Goal: Task Accomplishment & Management: Complete application form

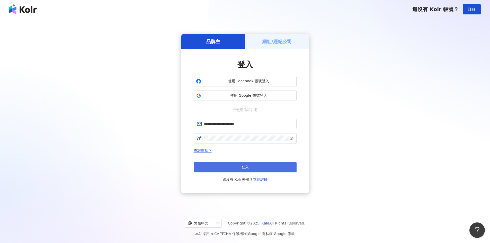
click at [221, 166] on button "登入" at bounding box center [245, 167] width 103 height 10
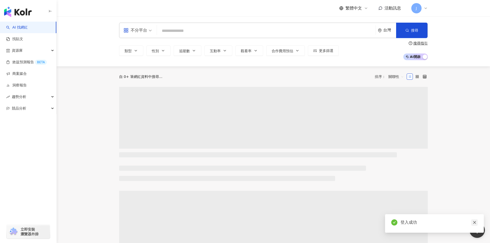
click at [476, 222] on icon "close" at bounding box center [475, 223] width 4 height 4
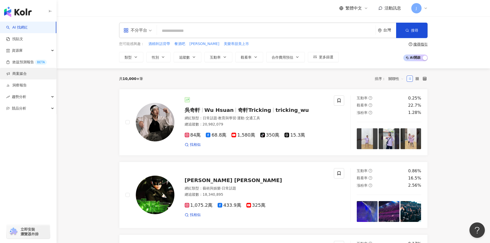
click at [27, 74] on link "商案媒合" at bounding box center [16, 73] width 21 height 5
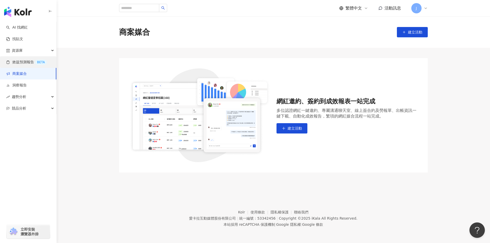
click at [21, 60] on link "效益預測報告 BETA" at bounding box center [26, 62] width 41 height 5
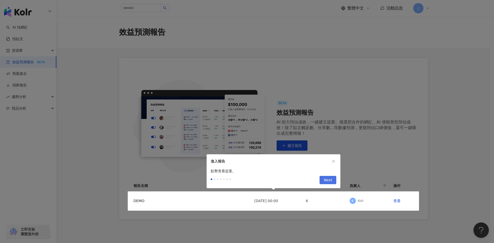
click at [327, 182] on span "Next" at bounding box center [328, 180] width 8 height 8
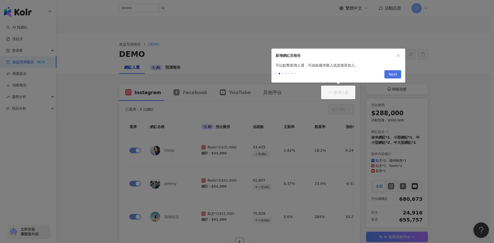
click at [397, 73] on button "Next" at bounding box center [393, 74] width 17 height 8
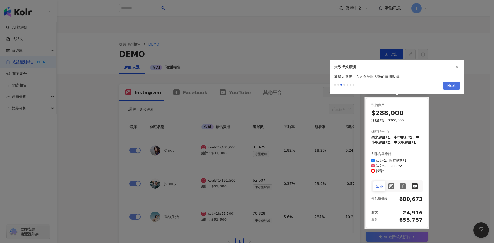
click at [449, 88] on span "Next" at bounding box center [451, 86] width 8 height 8
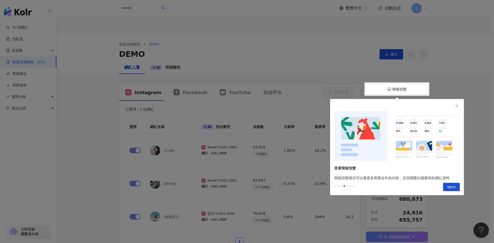
click at [459, 107] on button "button" at bounding box center [457, 106] width 6 height 6
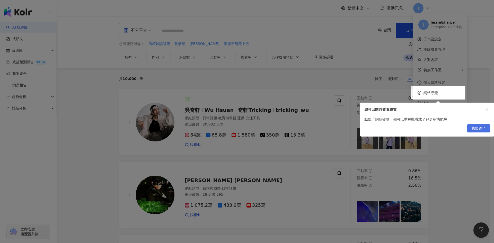
click at [477, 128] on span "我知道了" at bounding box center [478, 129] width 14 height 8
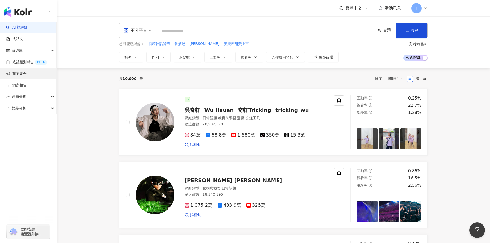
click at [24, 76] on link "商案媒合" at bounding box center [16, 73] width 21 height 5
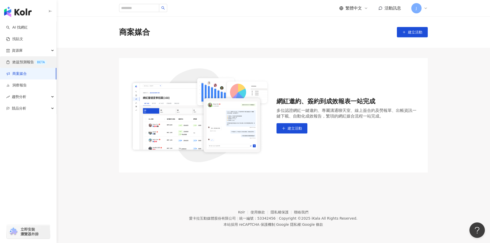
click at [24, 60] on link "效益預測報告 BETA" at bounding box center [26, 62] width 41 height 5
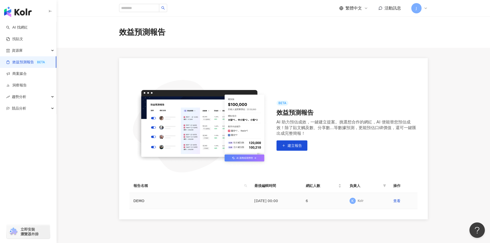
click at [265, 202] on td "[DATE] 00:00" at bounding box center [275, 201] width 51 height 16
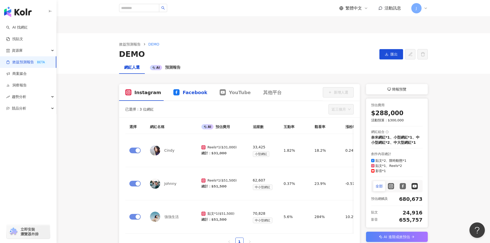
click at [188, 95] on span "Facebook" at bounding box center [195, 92] width 25 height 6
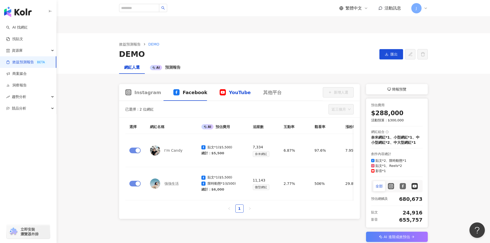
click at [230, 94] on span "YouTube" at bounding box center [240, 92] width 22 height 6
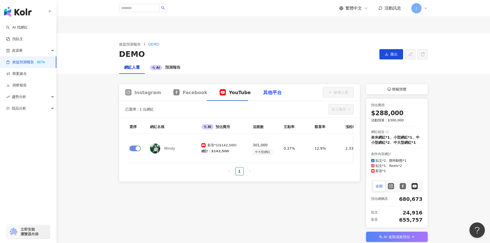
click at [263, 94] on div "其他平台" at bounding box center [272, 92] width 19 height 6
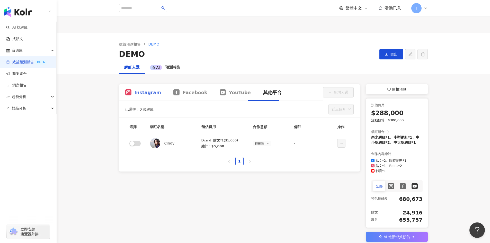
click at [147, 97] on div "Instagram" at bounding box center [143, 92] width 48 height 17
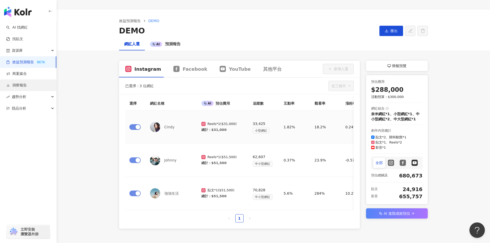
scroll to position [70, 0]
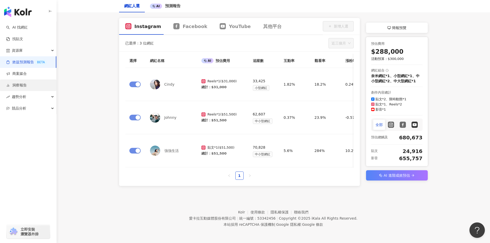
click at [18, 84] on link "洞察報告" at bounding box center [16, 85] width 21 height 5
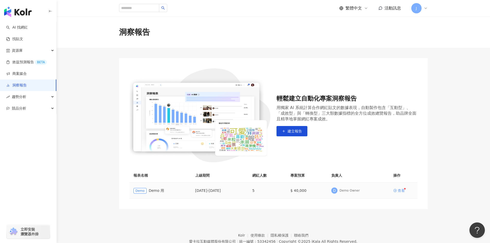
click at [405, 192] on div "查看" at bounding box center [401, 191] width 7 height 4
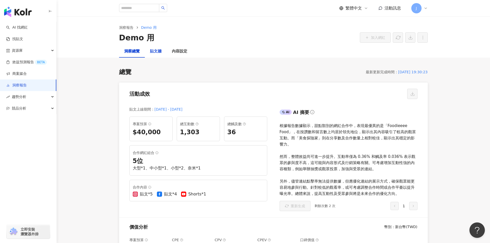
click at [157, 53] on div "貼文牆" at bounding box center [156, 51] width 12 height 6
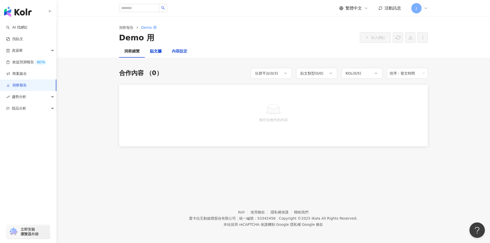
click at [179, 50] on div "內容設定" at bounding box center [179, 51] width 15 height 6
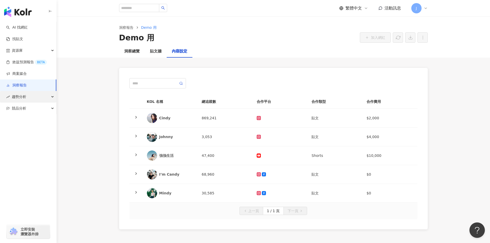
click at [46, 97] on div "趨勢分析" at bounding box center [28, 97] width 56 height 12
click at [36, 145] on div "競品分析" at bounding box center [28, 143] width 56 height 12
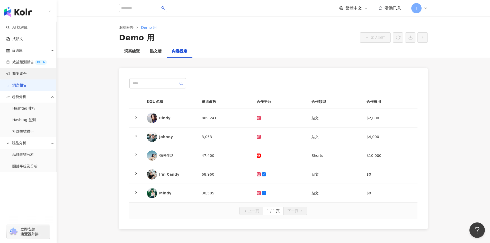
click at [27, 76] on link "商案媒合" at bounding box center [16, 73] width 21 height 5
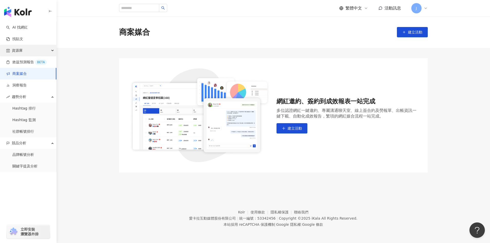
click at [36, 53] on div "資源庫" at bounding box center [28, 51] width 56 height 12
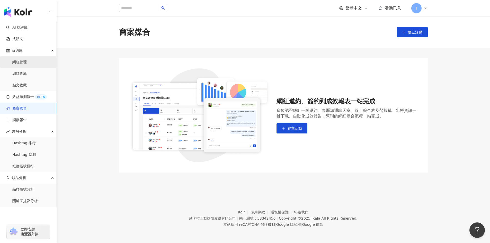
click at [27, 60] on link "網紅管理" at bounding box center [19, 62] width 14 height 5
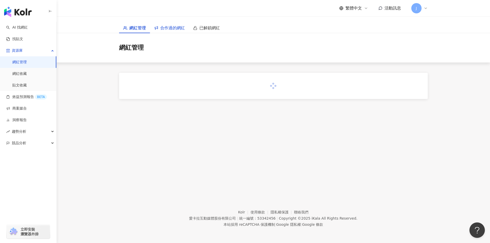
click at [169, 29] on span "合作過的網紅" at bounding box center [172, 28] width 25 height 6
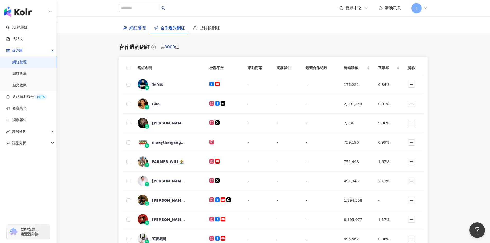
click at [128, 29] on div "網紅管理" at bounding box center [134, 28] width 23 height 6
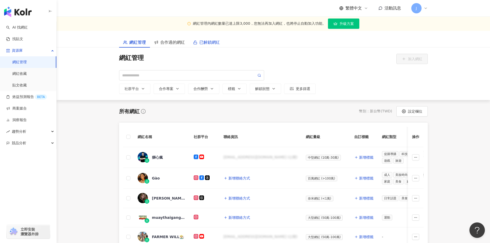
click at [209, 44] on span "已解鎖網紅" at bounding box center [209, 42] width 21 height 6
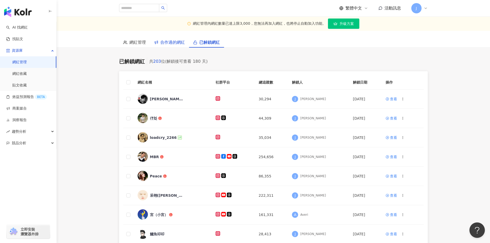
click at [167, 41] on span "合作過的網紅" at bounding box center [172, 42] width 25 height 6
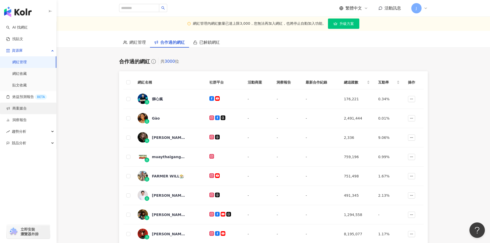
click at [22, 107] on link "商案媒合" at bounding box center [16, 108] width 21 height 5
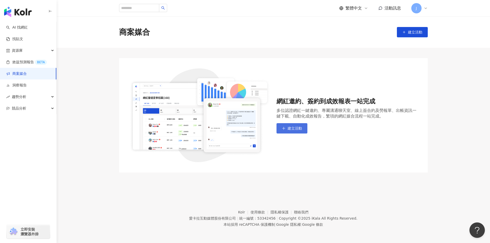
click at [293, 129] on span "建立活動" at bounding box center [295, 128] width 14 height 4
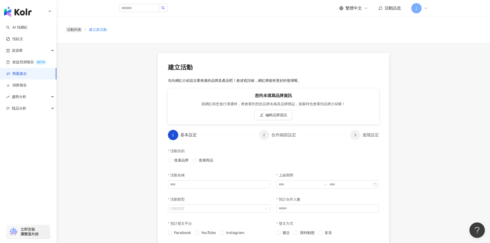
click at [76, 31] on link "活動列表" at bounding box center [74, 30] width 16 height 6
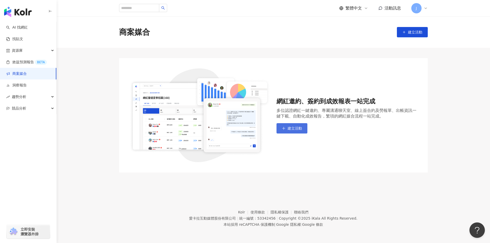
click at [293, 129] on span "建立活動" at bounding box center [295, 128] width 14 height 4
